Goal: Contribute content: Contribute content

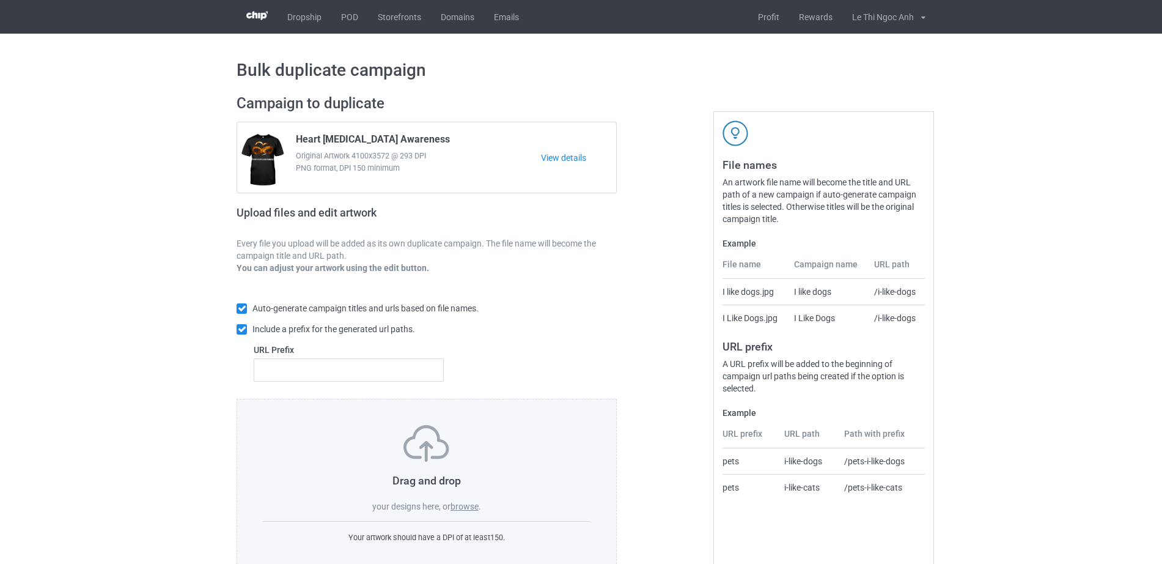
click at [467, 504] on label "browse" at bounding box center [465, 506] width 28 height 10
click at [0, 0] on input "browse" at bounding box center [0, 0] width 0 height 0
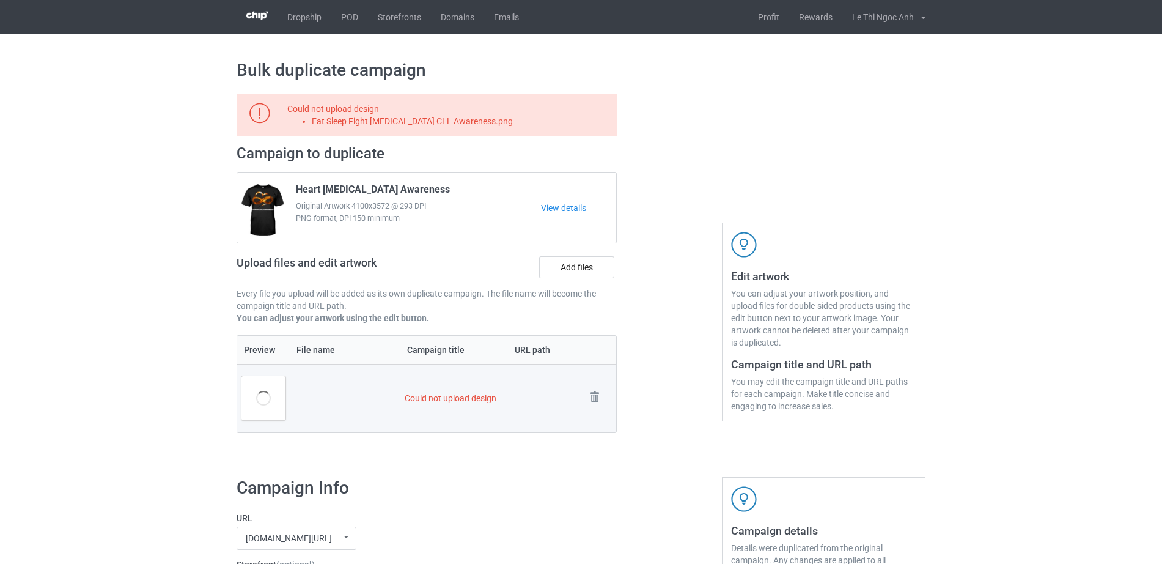
drag, startPoint x: 421, startPoint y: 122, endPoint x: 525, endPoint y: 124, distance: 103.3
click at [531, 124] on div "Could not upload design Eat Sleep Fight [MEDICAL_DATA] CLL Awareness.png" at bounding box center [449, 115] width 325 height 24
click at [658, 111] on div at bounding box center [669, 277] width 88 height 383
click at [456, 396] on td "Could not upload design" at bounding box center [490, 398] width 181 height 68
click at [586, 384] on td "Remove file" at bounding box center [599, 398] width 34 height 68
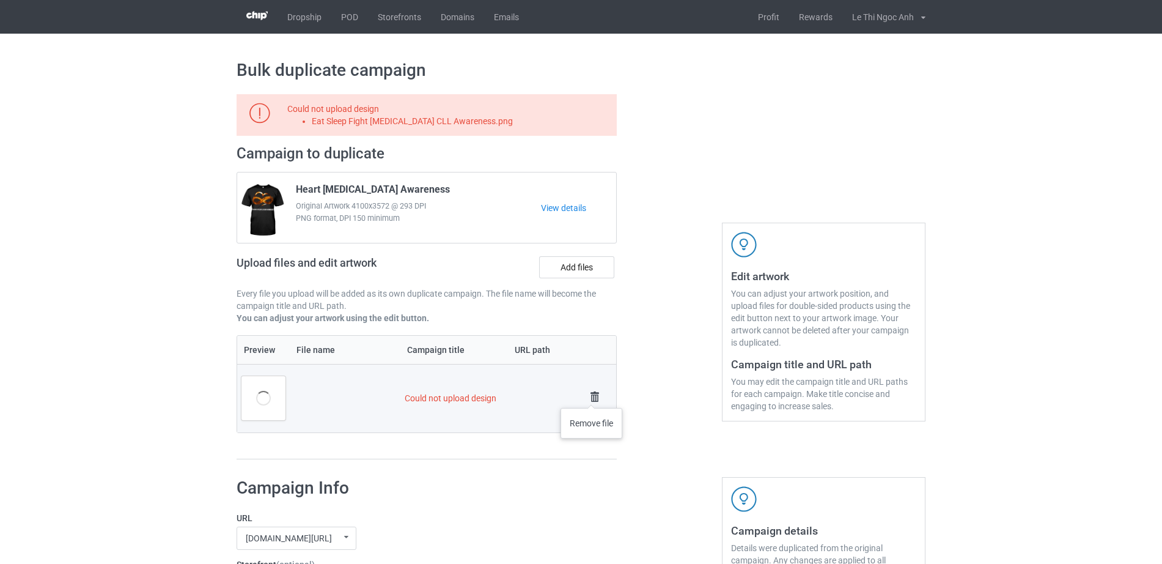
click at [592, 395] on img at bounding box center [594, 396] width 17 height 17
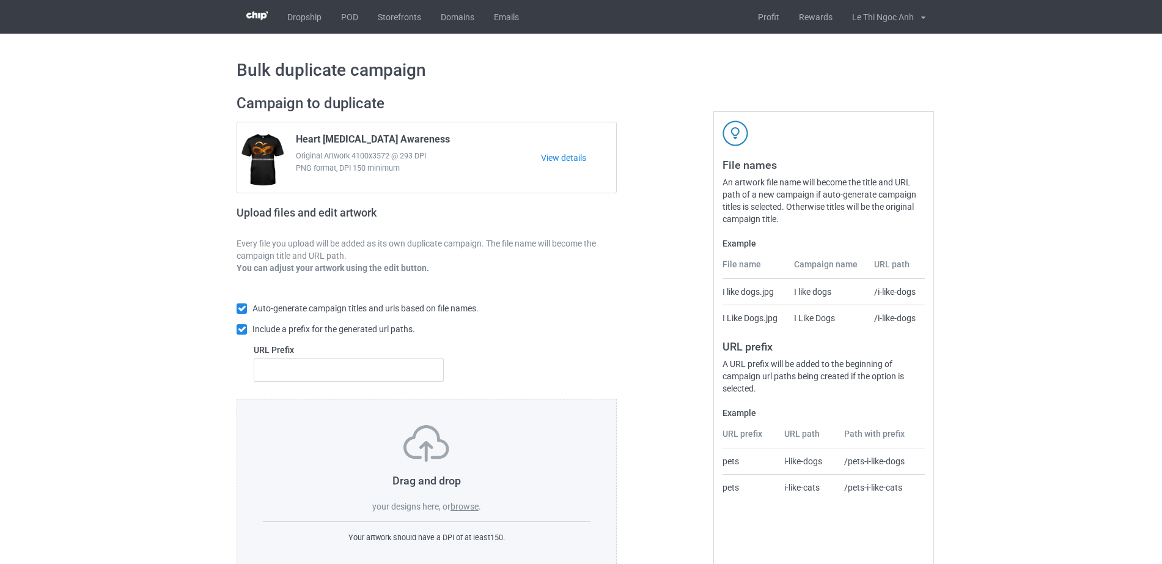
click at [452, 504] on label "browse" at bounding box center [465, 506] width 28 height 10
click at [0, 0] on input "browse" at bounding box center [0, 0] width 0 height 0
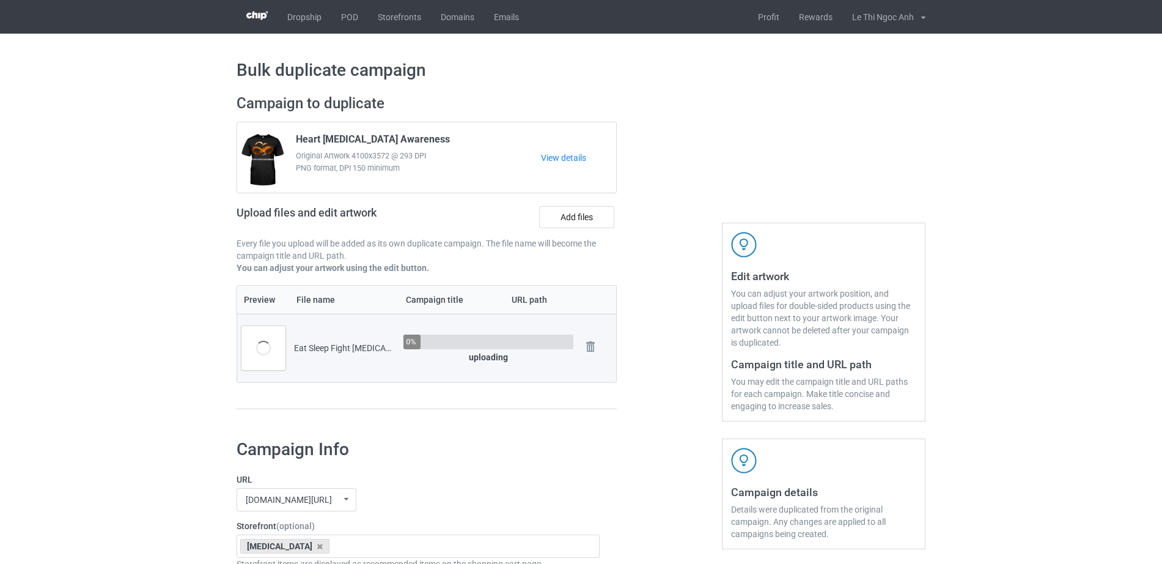
click at [526, 391] on div "Preview File name Campaign title URL path Eat Sleep Fight [MEDICAL_DATA] CLL Aw…" at bounding box center [427, 347] width 380 height 125
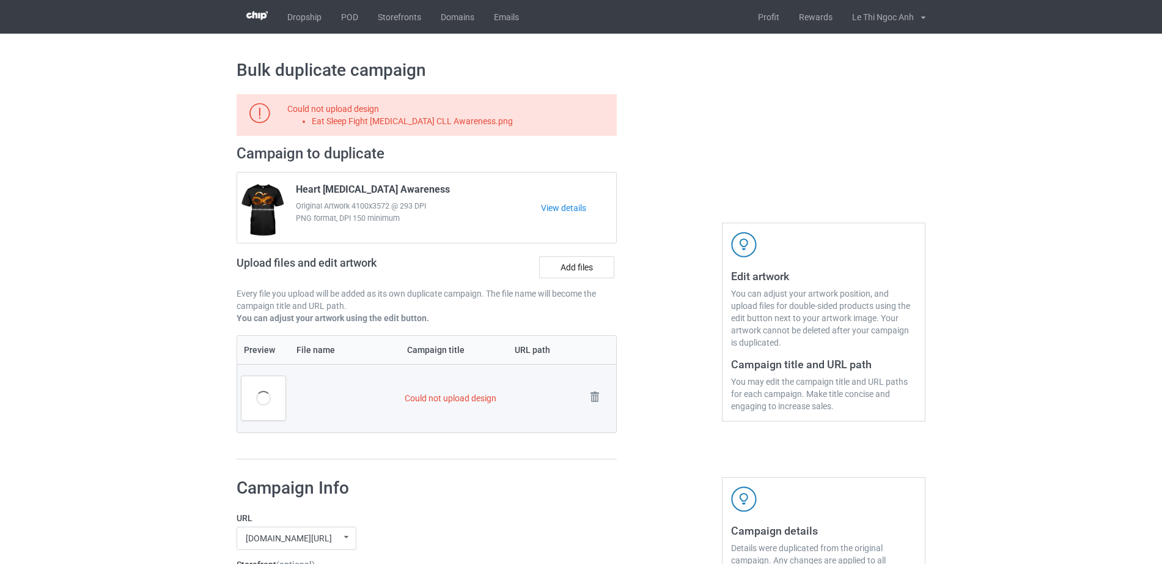
click at [441, 403] on td "Could not upload design" at bounding box center [490, 398] width 181 height 68
click at [451, 398] on td "Could not upload design" at bounding box center [490, 398] width 181 height 68
click at [591, 397] on img at bounding box center [594, 396] width 17 height 17
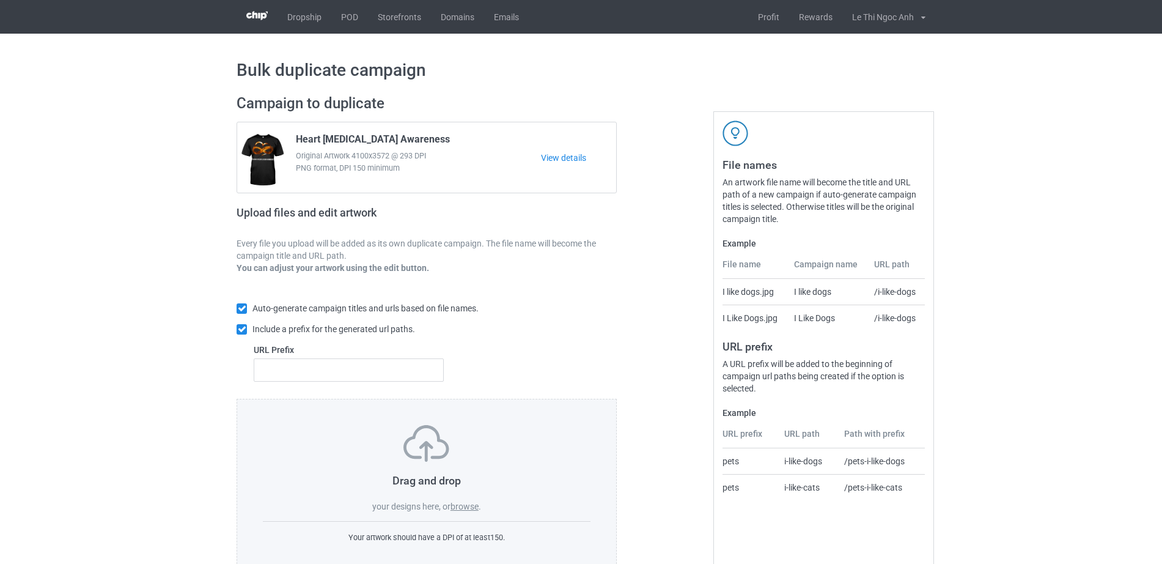
click at [592, 397] on div "Auto-generate campaign titles and urls based on file names. Include a prefix fo…" at bounding box center [427, 342] width 380 height 114
click at [463, 506] on label "browse" at bounding box center [465, 506] width 28 height 10
click at [0, 0] on input "browse" at bounding box center [0, 0] width 0 height 0
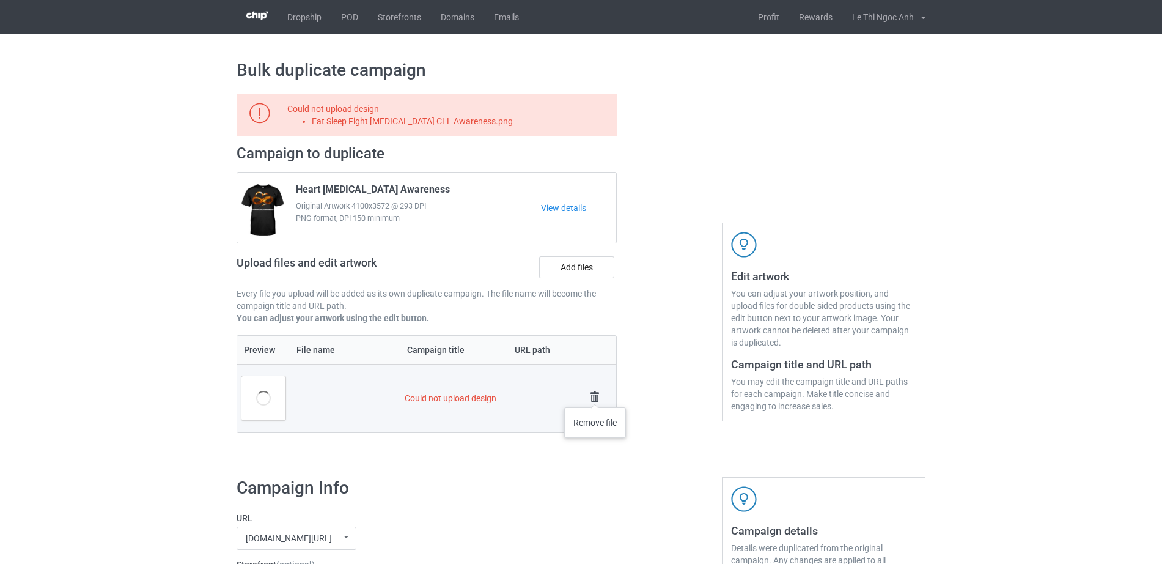
click at [596, 395] on img at bounding box center [594, 396] width 17 height 17
